Goal: Complete application form: Complete application form

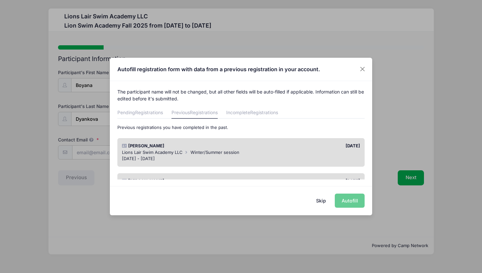
click at [320, 200] on button "Skip" at bounding box center [321, 201] width 23 height 14
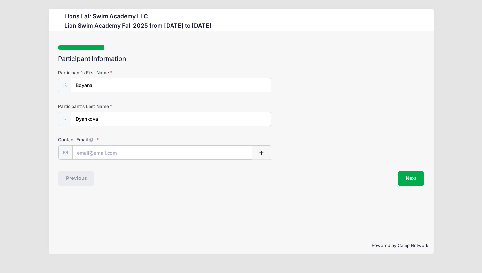
click at [146, 151] on input "Contact Email" at bounding box center [163, 153] width 180 height 14
type input "[EMAIL_ADDRESS][DOMAIN_NAME]"
click at [408, 178] on button "Next" at bounding box center [411, 177] width 27 height 15
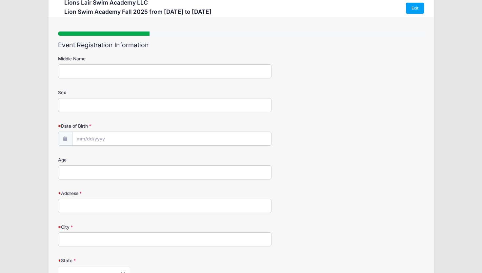
scroll to position [12, 0]
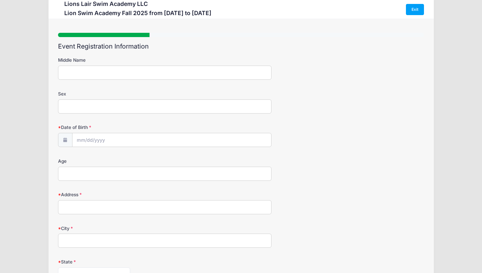
click at [103, 74] on input "Middle Name" at bounding box center [165, 73] width 214 height 14
type input "[PERSON_NAME]"
click at [103, 105] on input "Sex" at bounding box center [165, 106] width 214 height 14
type input "[DEMOGRAPHIC_DATA]"
click at [107, 140] on input "Date of Birth" at bounding box center [172, 140] width 199 height 14
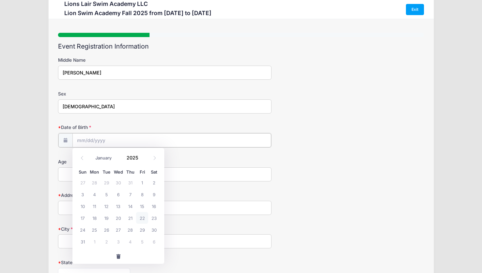
click at [85, 139] on input "Date of Birth" at bounding box center [172, 140] width 199 height 14
click at [143, 160] on span at bounding box center [142, 159] width 5 height 5
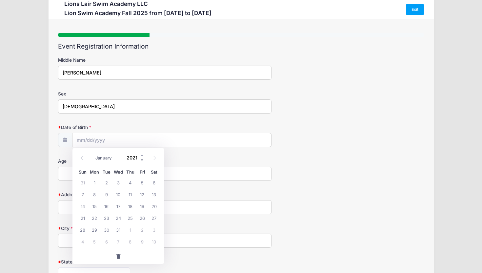
click at [143, 160] on span at bounding box center [142, 159] width 5 height 5
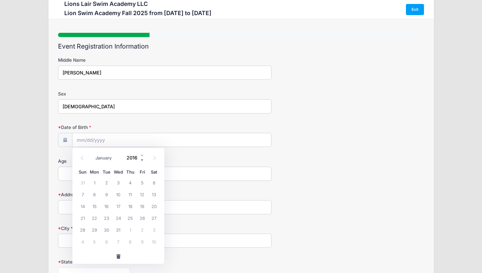
click at [143, 160] on span at bounding box center [142, 159] width 5 height 5
type input "2015"
click at [81, 158] on icon at bounding box center [82, 158] width 2 height 4
click at [155, 157] on icon at bounding box center [155, 158] width 4 height 4
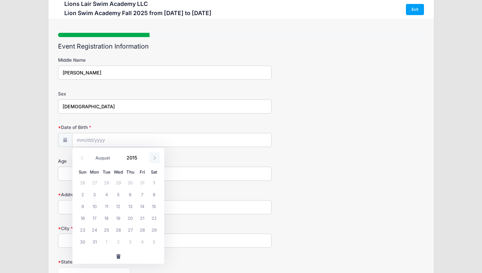
select select "8"
click at [118, 183] on span "2" at bounding box center [119, 182] width 12 height 12
type input "[DATE]"
click at [88, 175] on input "Age" at bounding box center [165, 174] width 214 height 14
type input "10"
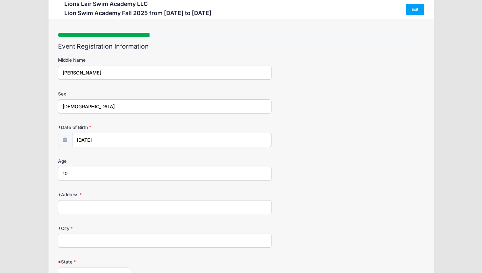
click at [97, 206] on input "Address" at bounding box center [165, 207] width 214 height 14
type input "[STREET_ADDRESS]"
type input "[US_STATE]"
select select "NY"
type input "10025"
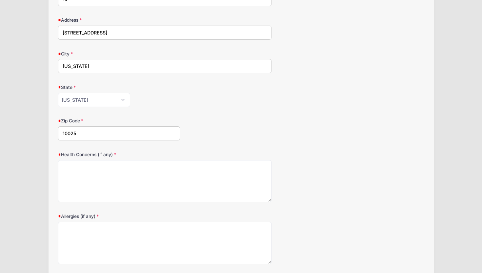
scroll to position [187, 0]
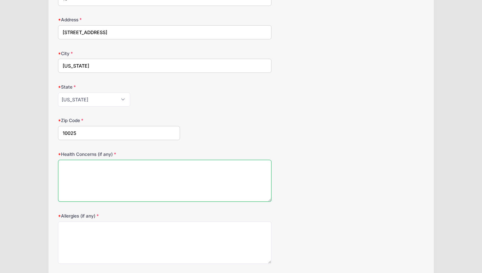
click at [121, 178] on textarea "Health Concerns (if any)" at bounding box center [165, 181] width 214 height 42
type textarea "scolio"
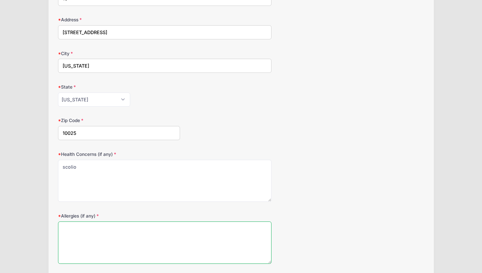
click at [118, 239] on textarea "Allergies (if any)" at bounding box center [165, 242] width 214 height 42
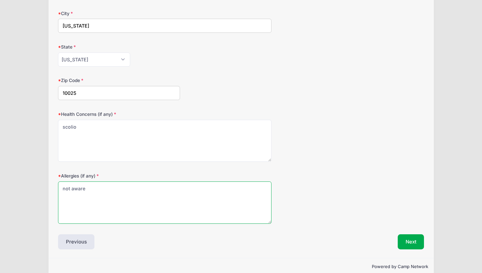
scroll to position [238, 0]
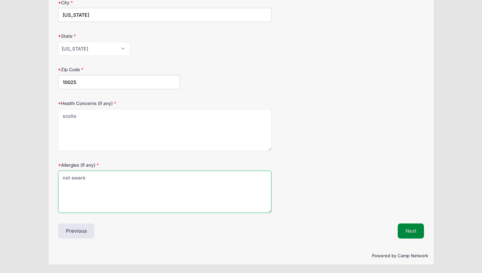
type textarea "not aware"
click at [405, 234] on button "Next" at bounding box center [411, 230] width 27 height 15
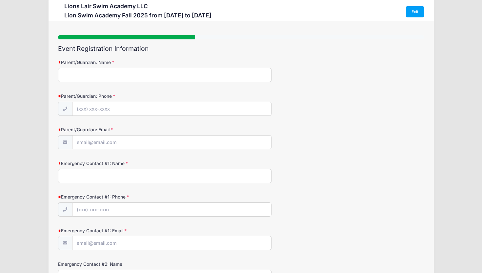
scroll to position [0, 0]
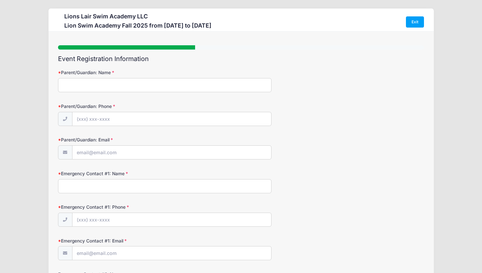
click at [138, 89] on input "Parent/Guardian: Name" at bounding box center [165, 85] width 214 height 14
click at [131, 83] on input "Parent/Guardian: Name" at bounding box center [165, 85] width 214 height 14
click at [101, 83] on input "Parent/Guardian: Name" at bounding box center [165, 85] width 214 height 14
click at [104, 80] on input "[PERSON_NAME]" at bounding box center [165, 85] width 214 height 14
click at [101, 87] on input "[PERSON_NAME]" at bounding box center [165, 85] width 214 height 14
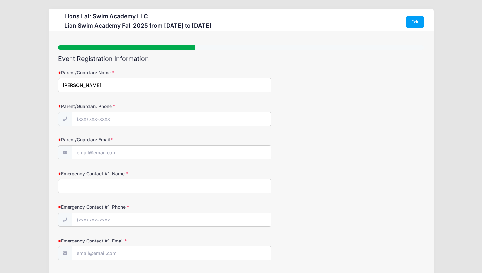
type input "[PERSON_NAME]"
click at [91, 118] on input "Parent/Guardian: Phone" at bounding box center [172, 119] width 199 height 14
type input "[PHONE_NUMBER]"
click at [123, 151] on input "Parent/Guardian: Email" at bounding box center [172, 153] width 199 height 14
type input "[EMAIL_ADDRESS][DOMAIN_NAME]"
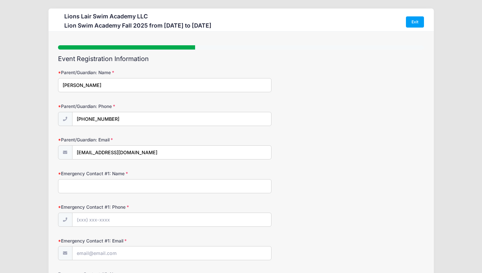
click at [127, 187] on input "Emergency Contact #1: Name" at bounding box center [165, 186] width 214 height 14
type input "[PERSON_NAME]"
click at [108, 217] on input "Emergency Contact #1: Phone" at bounding box center [172, 220] width 199 height 14
type input "[PHONE_NUMBER]"
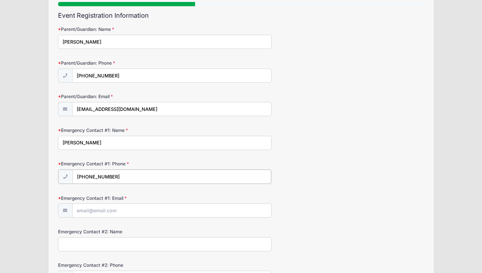
scroll to position [59, 0]
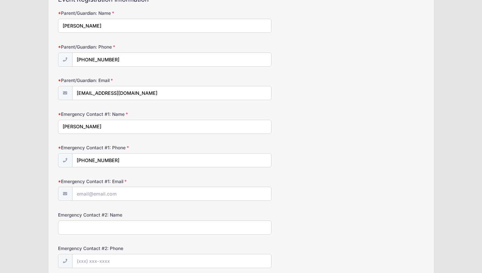
click at [94, 202] on form "Parent/Guardian: Name [PERSON_NAME] Parent/Guardian: Phone [PHONE_NUMBER] Paren…" at bounding box center [241, 156] width 366 height 292
click at [93, 196] on input "Emergency Contact #1: Email" at bounding box center [172, 194] width 199 height 14
type input "[PERSON_NAME][EMAIL_ADDRESS][DOMAIN_NAME]"
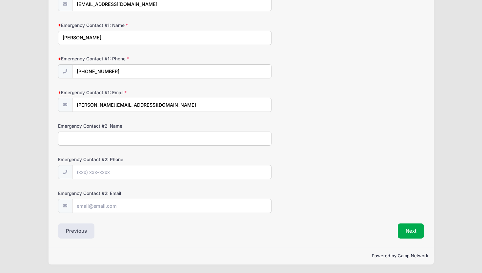
scroll to position [148, 0]
click at [97, 139] on input "Emergency Contact #2: Name" at bounding box center [165, 139] width 214 height 14
type input "[PERSON_NAME]"
click at [100, 174] on input "Emergency Contact #2: Phone" at bounding box center [172, 172] width 199 height 14
click at [107, 174] on input "Emergency Contact #2: Phone" at bounding box center [172, 172] width 199 height 14
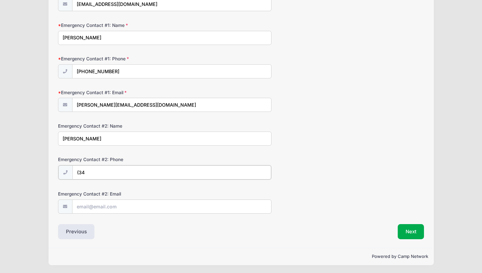
type input "(3"
click at [121, 72] on input "[PHONE_NUMBER]" at bounding box center [172, 72] width 199 height 14
type input "[PHONE_NUMBER]"
click at [99, 176] on input "Emergency Contact #2: Phone" at bounding box center [172, 172] width 199 height 14
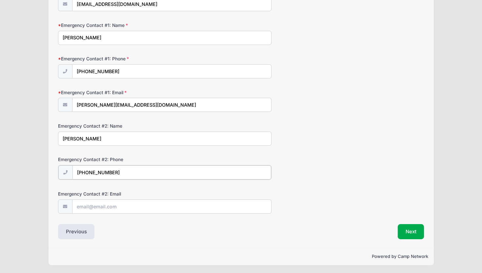
click at [98, 172] on input "[PHONE_NUMBER]" at bounding box center [172, 172] width 199 height 14
type input "[PHONE_NUMBER]"
